Goal: Information Seeking & Learning: Learn about a topic

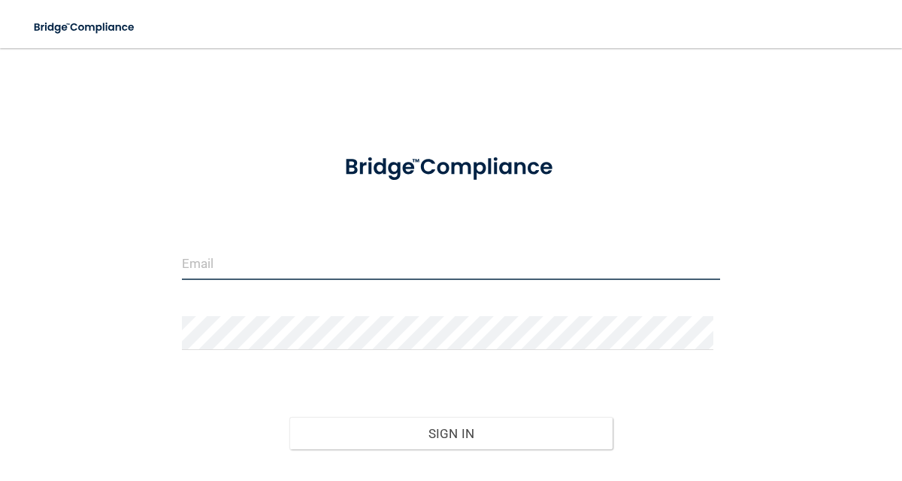
click at [429, 265] on input "email" at bounding box center [451, 263] width 539 height 34
type input "[EMAIL_ADDRESS][DOMAIN_NAME]"
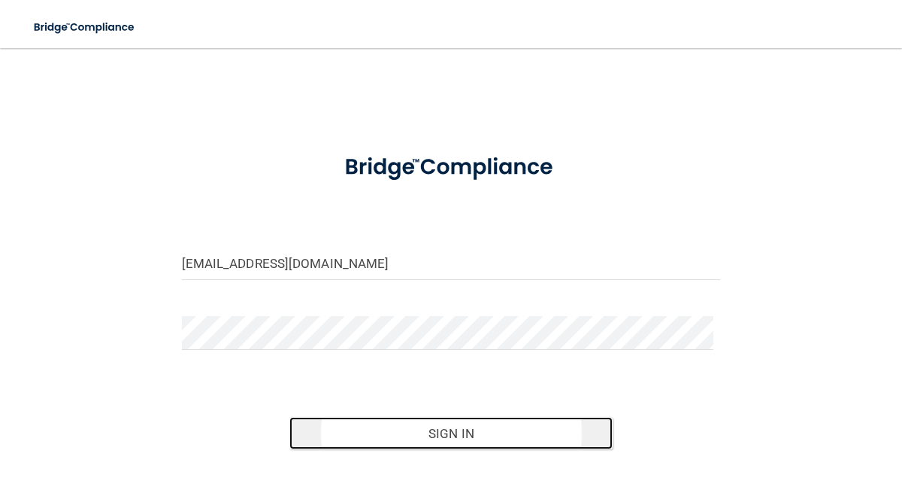
click at [476, 434] on button "Sign In" at bounding box center [451, 433] width 323 height 33
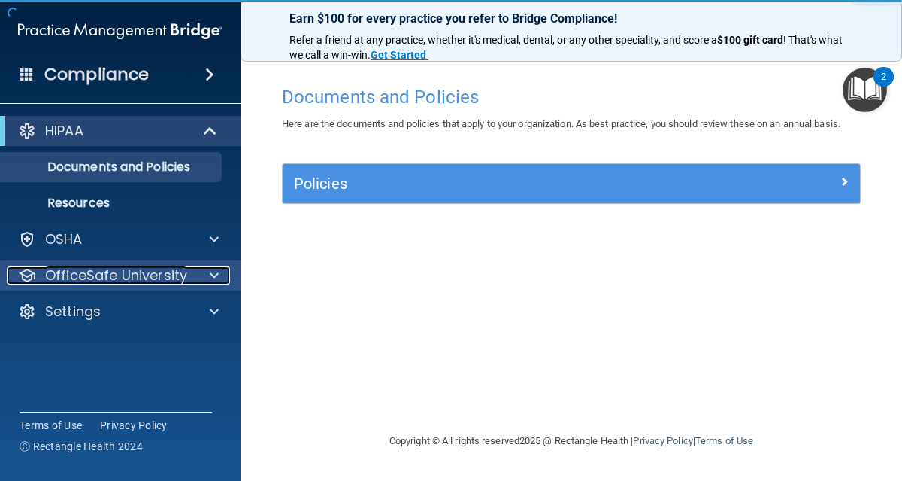
click at [120, 279] on p "OfficeSafe University" at bounding box center [116, 275] width 142 height 18
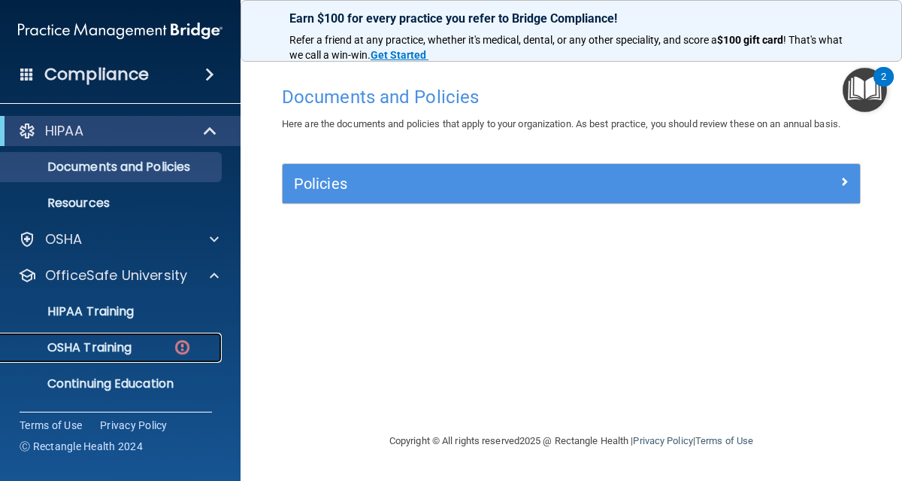
click at [126, 341] on p "OSHA Training" at bounding box center [71, 347] width 122 height 15
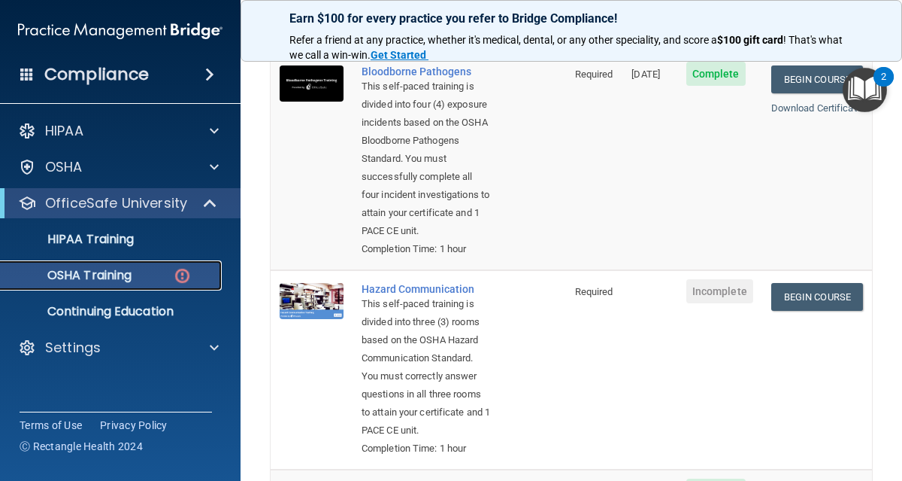
scroll to position [177, 0]
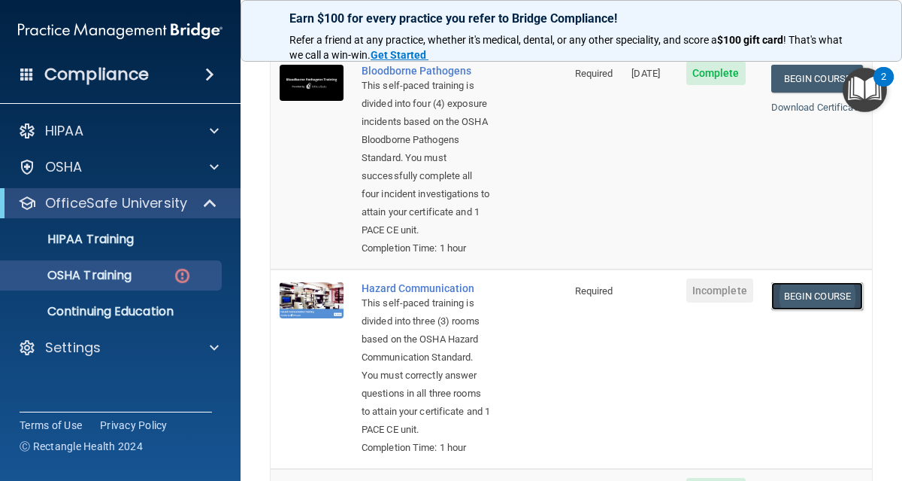
click at [812, 310] on link "Begin Course" at bounding box center [818, 296] width 92 height 28
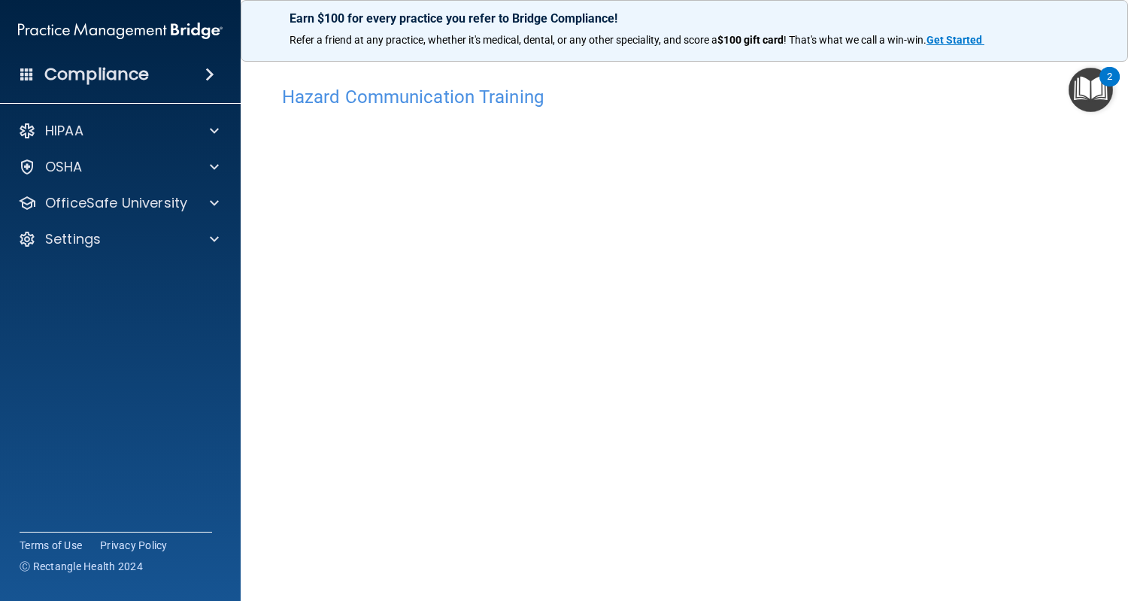
scroll to position [77, 0]
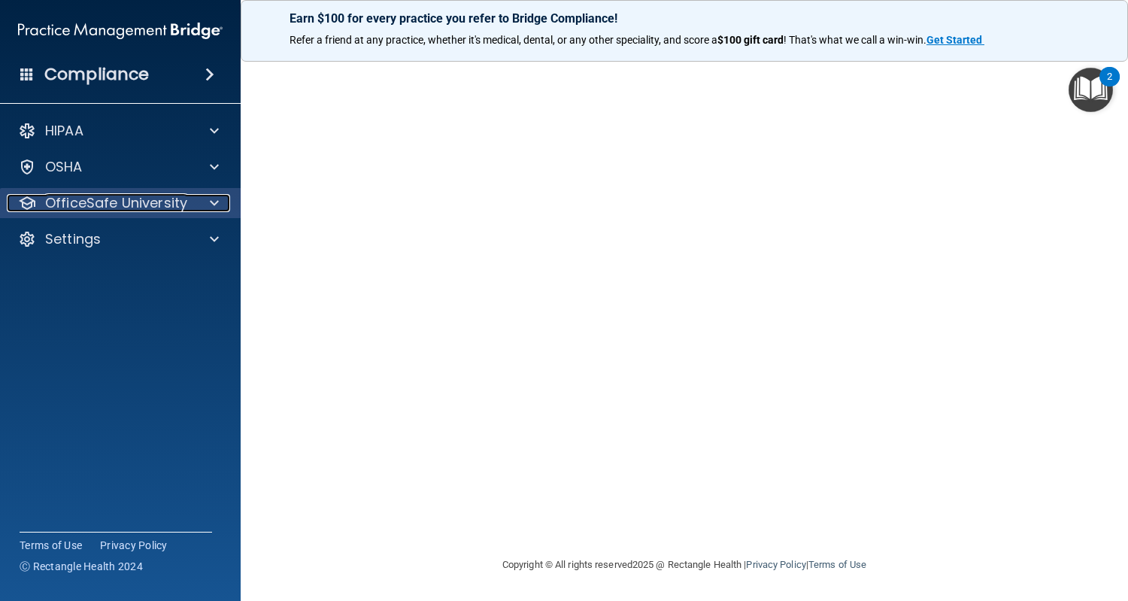
click at [109, 207] on p "OfficeSafe University" at bounding box center [116, 203] width 142 height 18
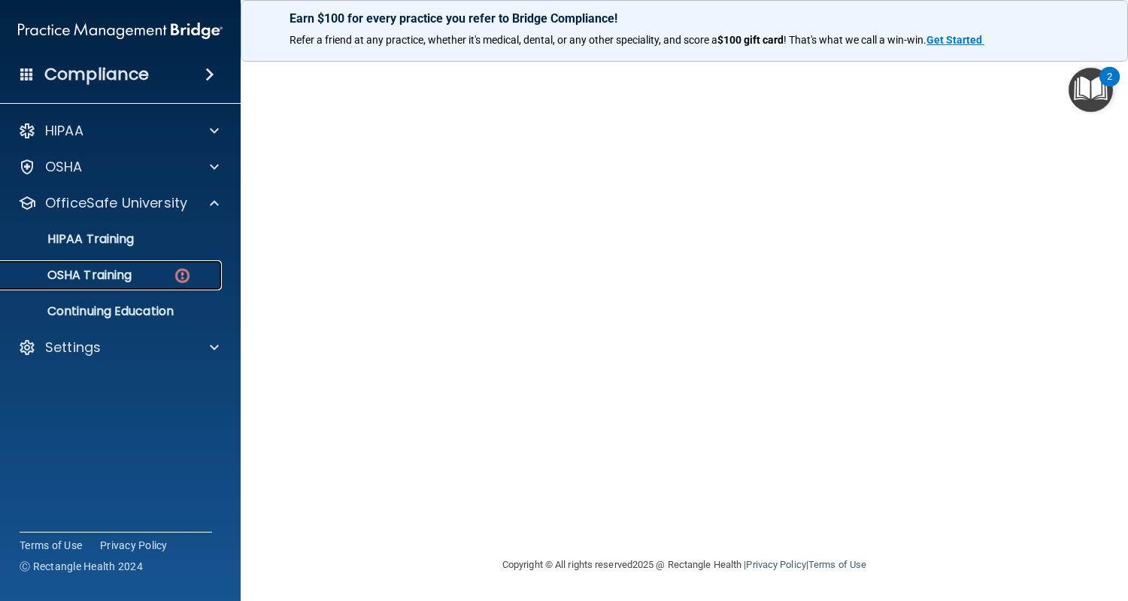
click at [91, 278] on p "OSHA Training" at bounding box center [71, 275] width 122 height 15
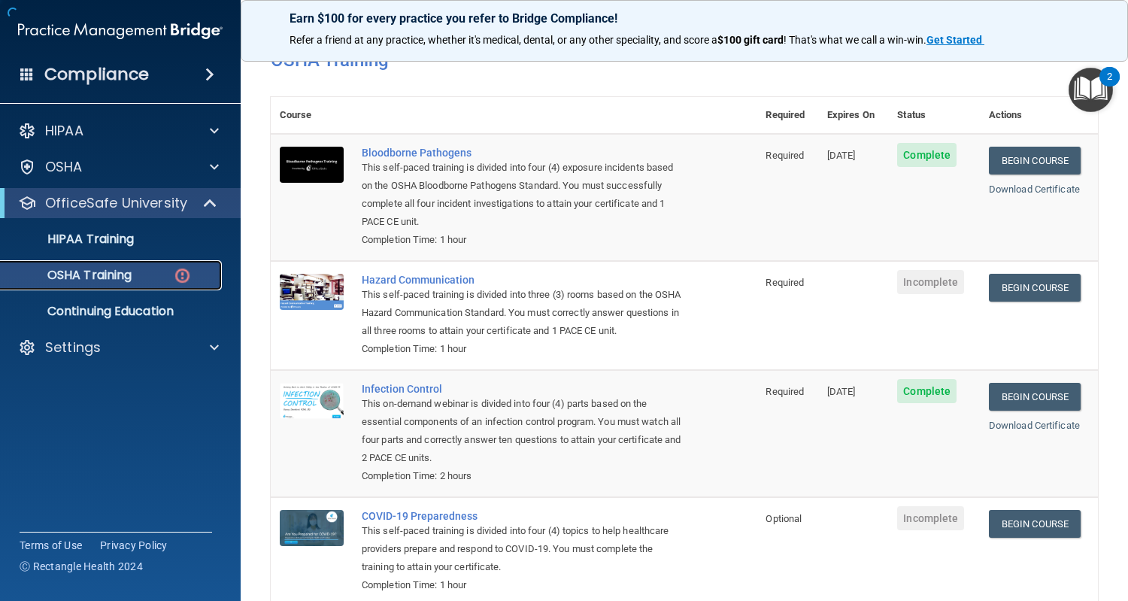
scroll to position [181, 0]
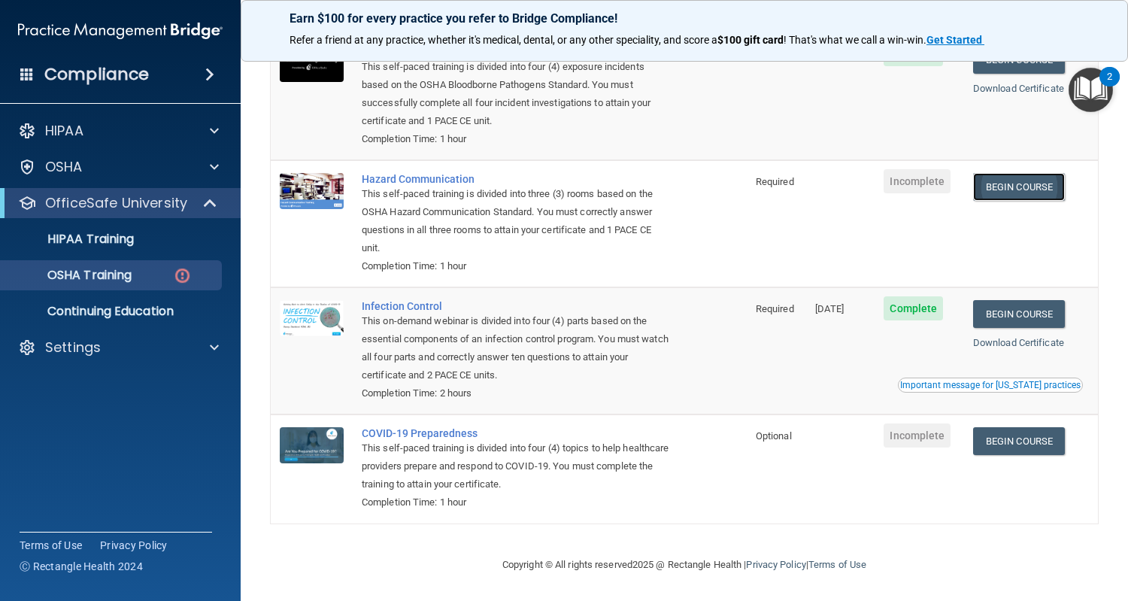
click at [902, 195] on link "Begin Course" at bounding box center [1019, 187] width 92 height 28
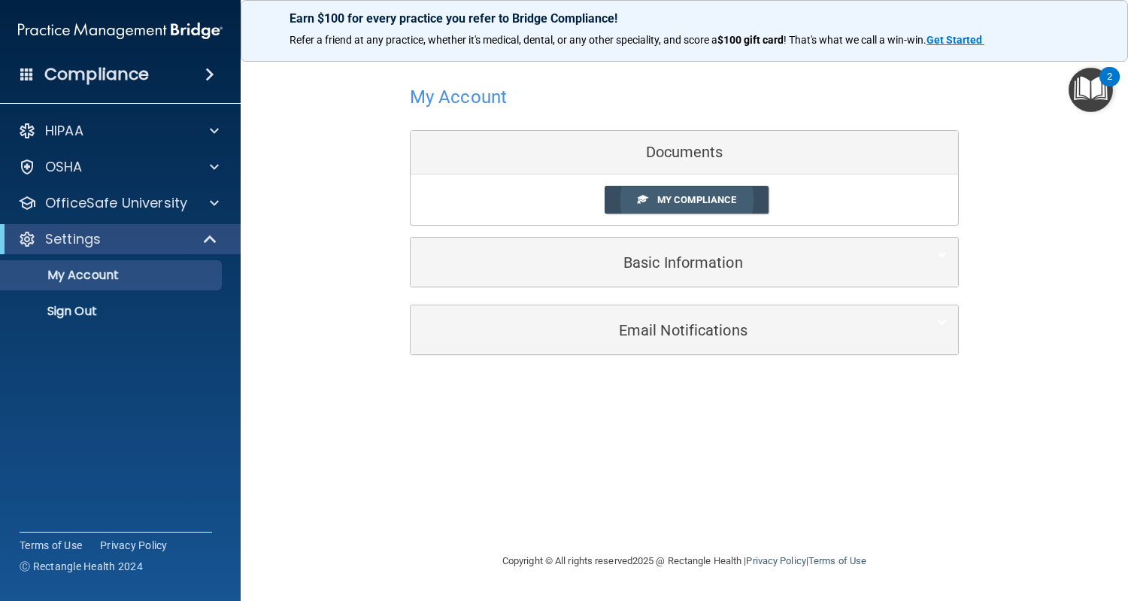
click at [630, 199] on link "My Compliance" at bounding box center [687, 200] width 165 height 28
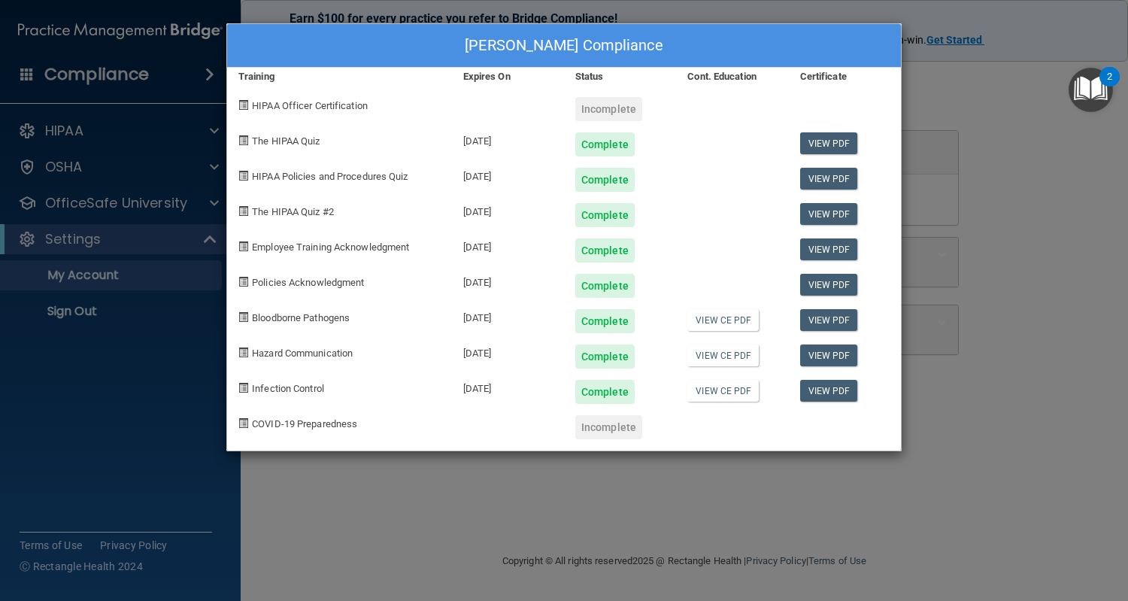
click at [102, 205] on div "[PERSON_NAME] Compliance Training Expires On Status Cont. Education Certificate…" at bounding box center [564, 300] width 1128 height 601
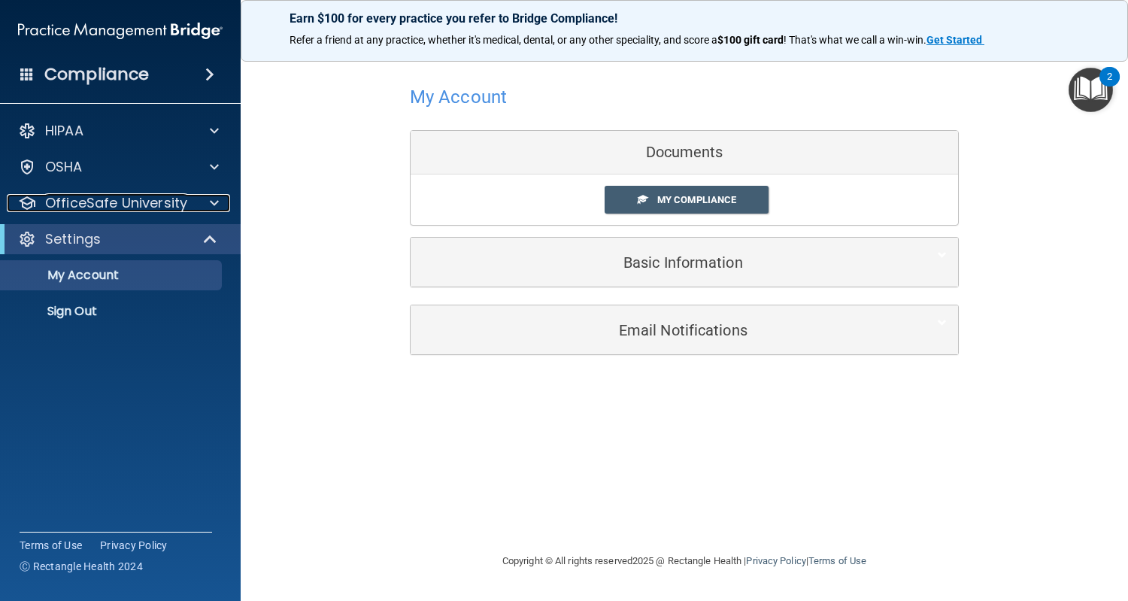
click at [102, 205] on p "OfficeSafe University" at bounding box center [116, 203] width 142 height 18
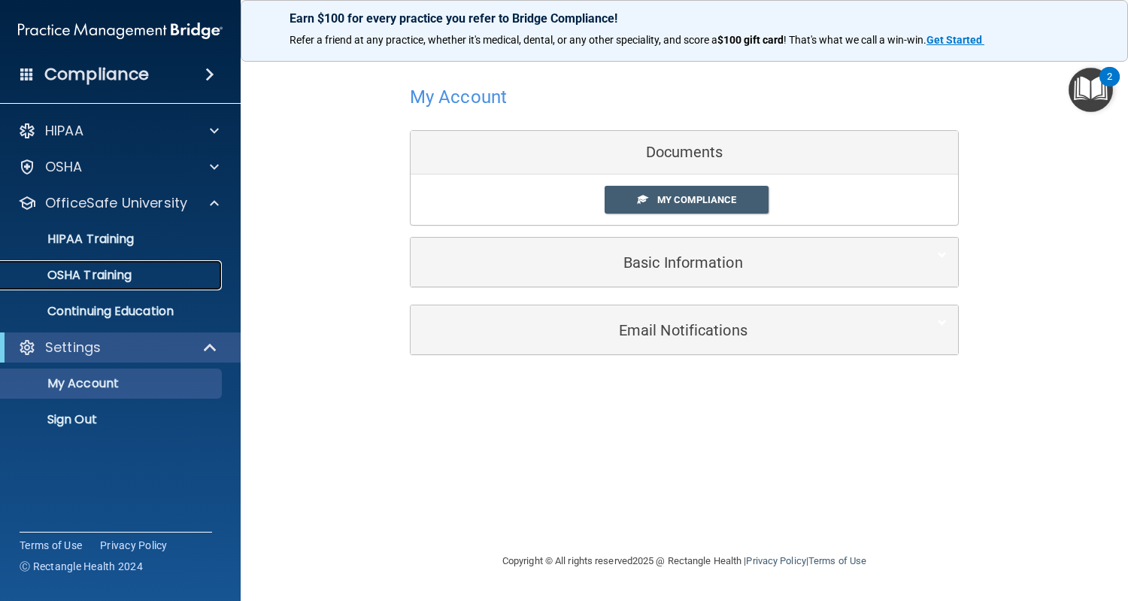
click at [102, 283] on p "OSHA Training" at bounding box center [71, 275] width 122 height 15
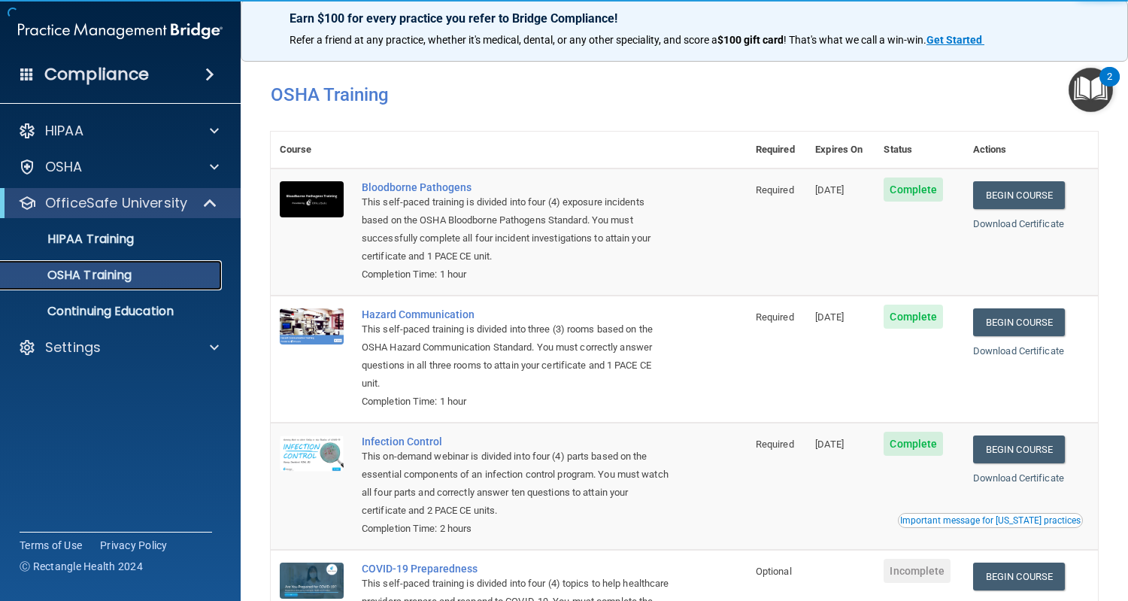
scroll to position [139, 0]
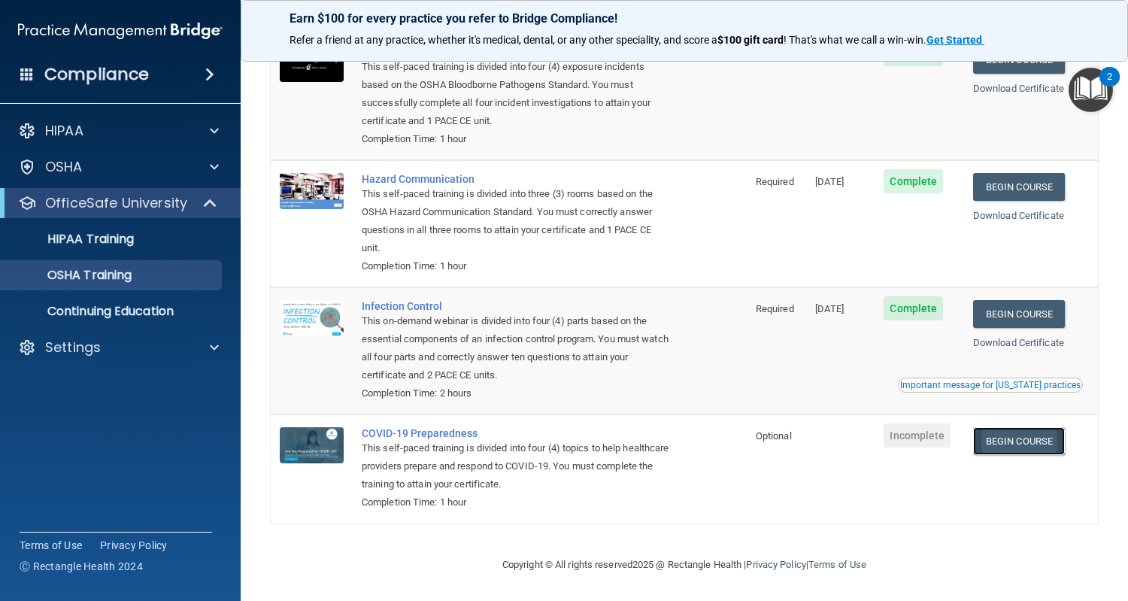
click at [1016, 441] on link "Begin Course" at bounding box center [1019, 441] width 92 height 28
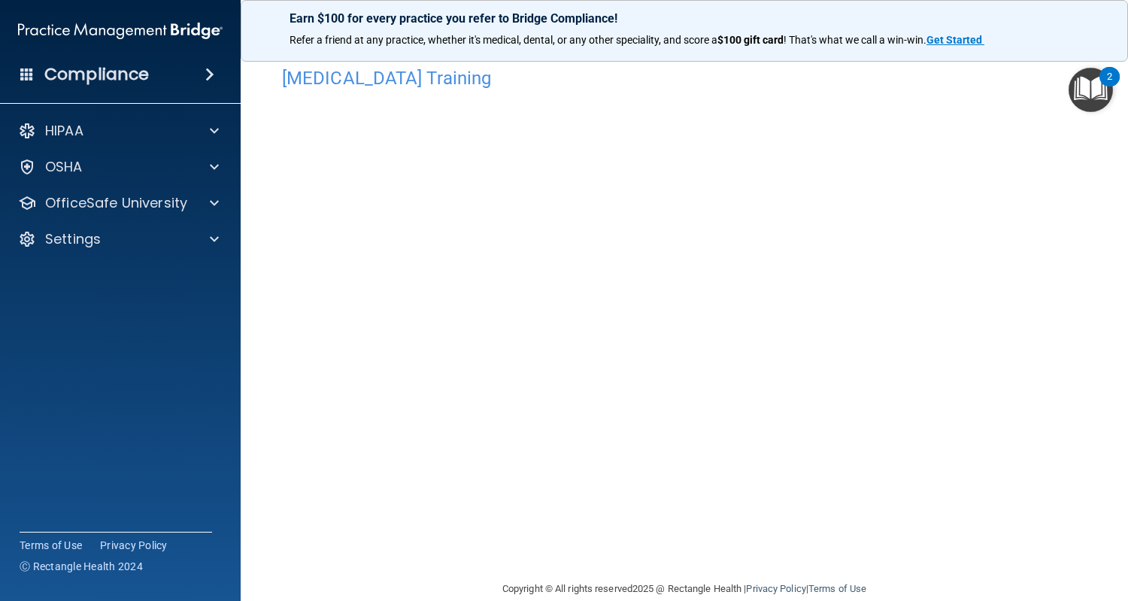
scroll to position [20, 0]
click at [91, 196] on p "OfficeSafe University" at bounding box center [116, 203] width 142 height 18
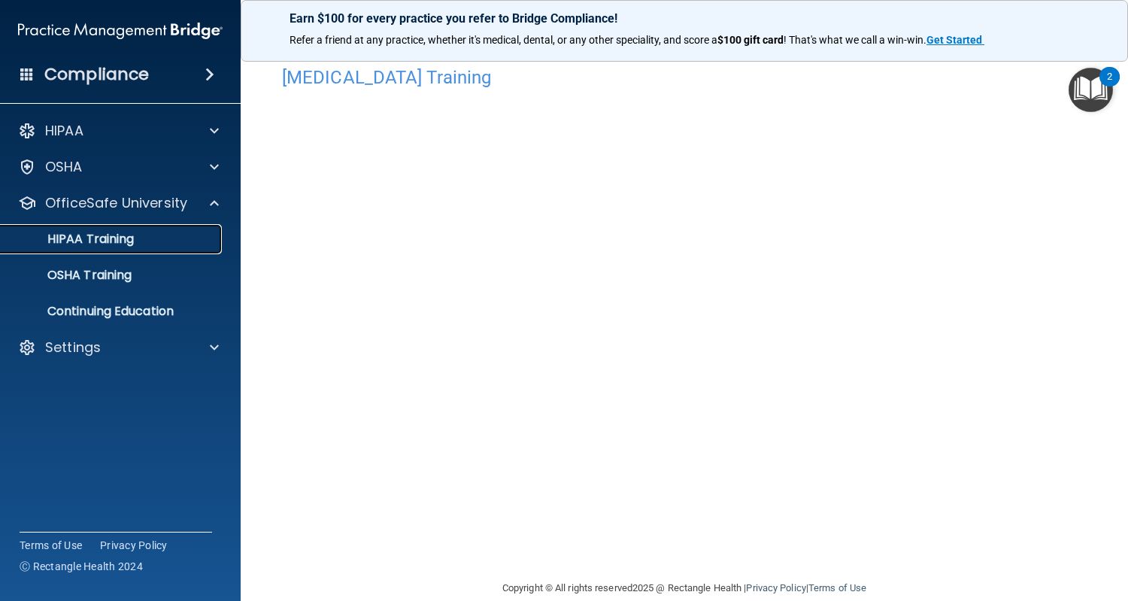
click at [83, 243] on p "HIPAA Training" at bounding box center [72, 239] width 124 height 15
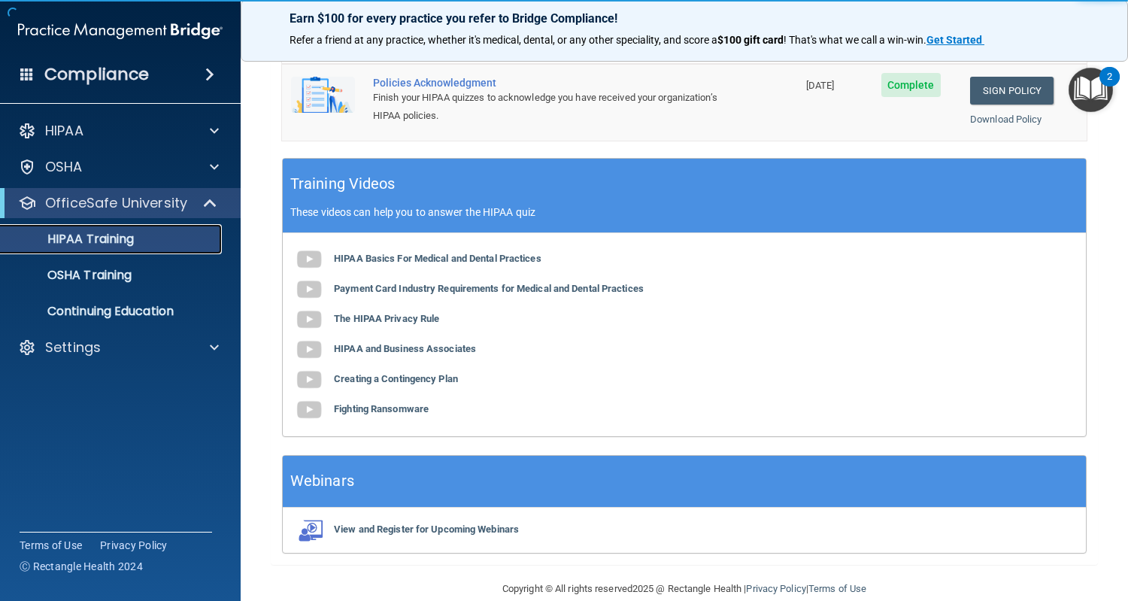
scroll to position [531, 0]
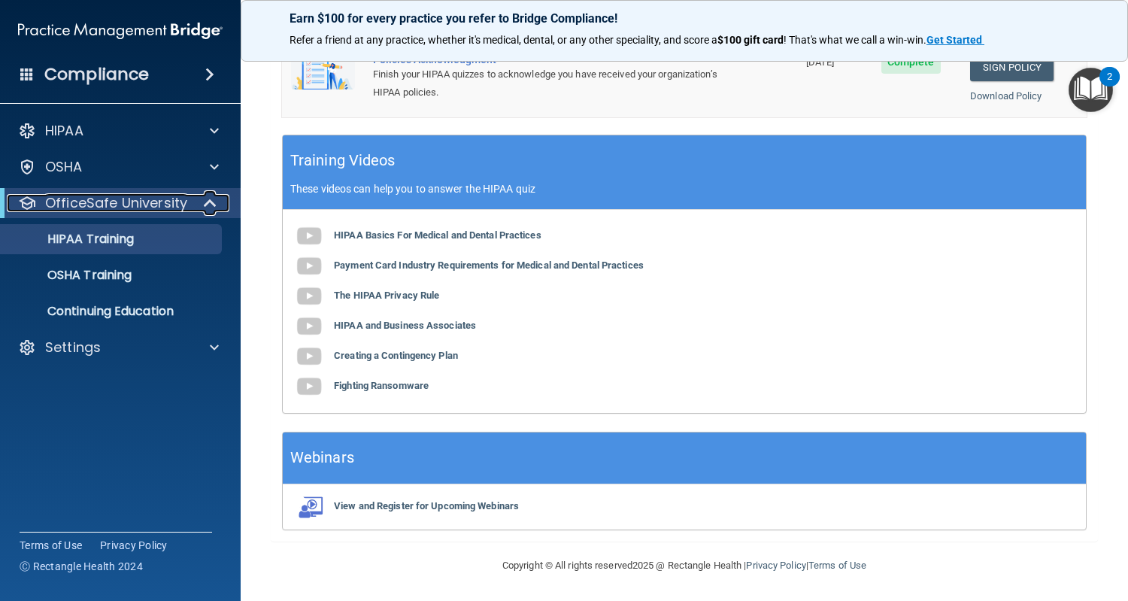
click at [80, 199] on p "OfficeSafe University" at bounding box center [116, 203] width 142 height 18
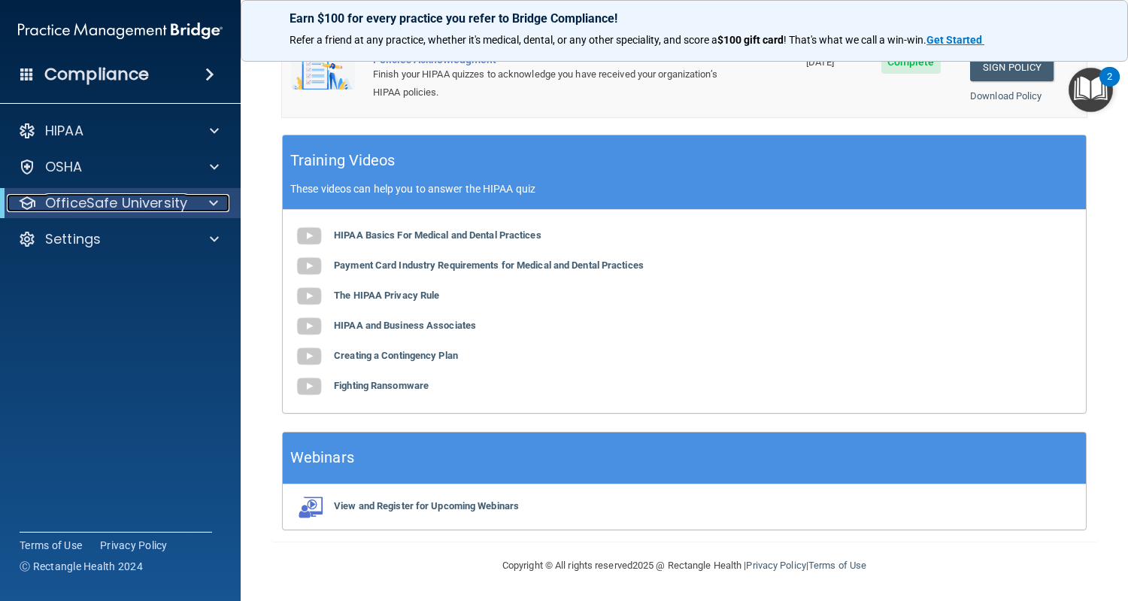
click at [80, 199] on p "OfficeSafe University" at bounding box center [116, 203] width 142 height 18
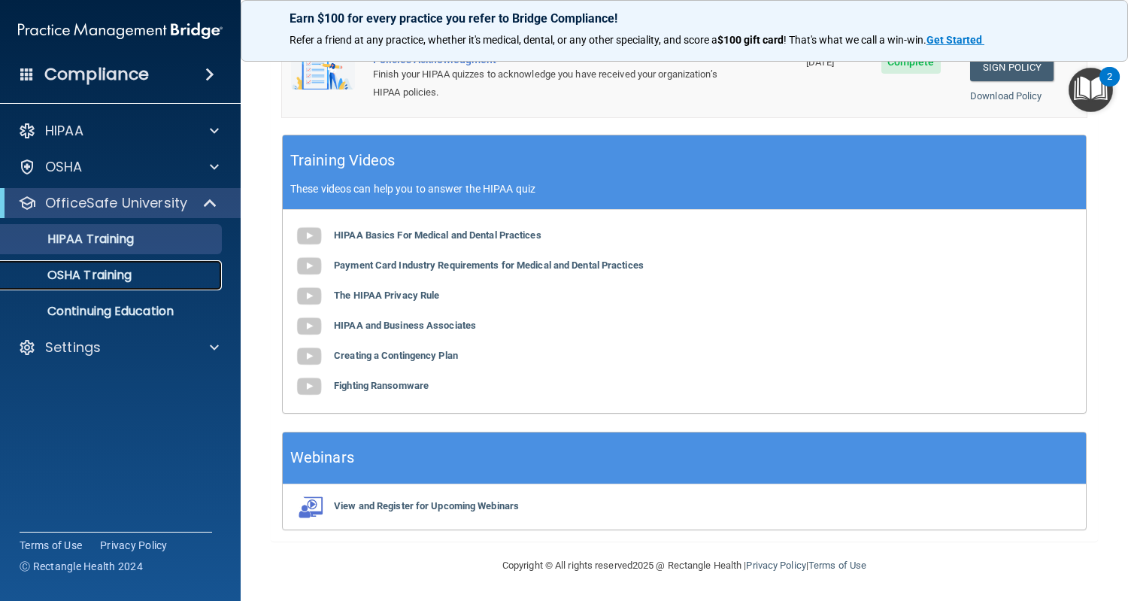
click at [77, 275] on p "OSHA Training" at bounding box center [71, 275] width 122 height 15
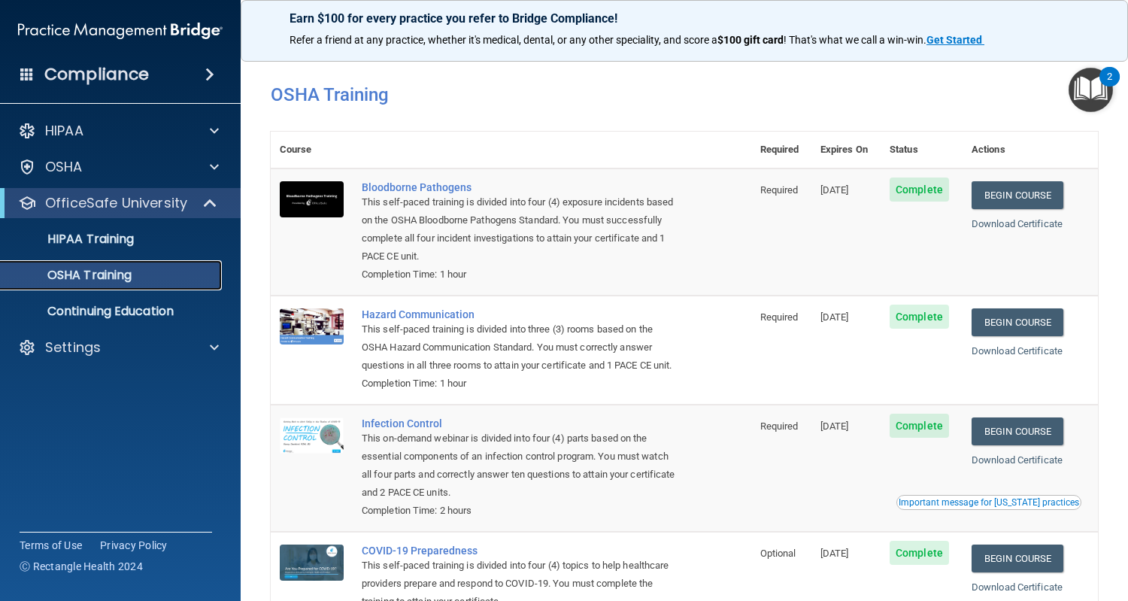
scroll to position [139, 0]
